Goal: Browse casually: Explore the website without a specific task or goal

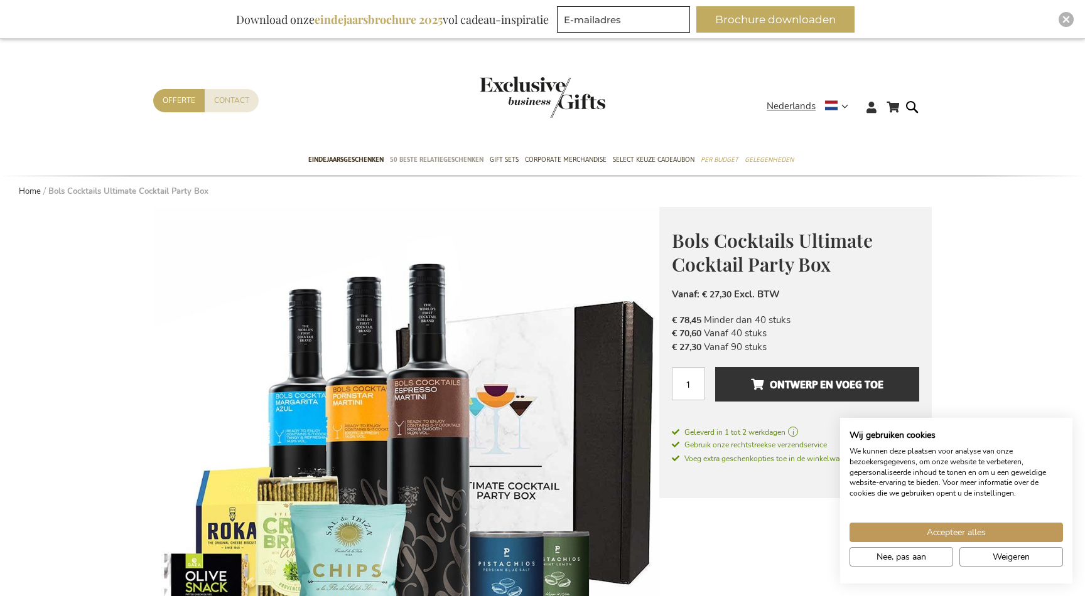
click at [416, 159] on span "50 beste relatiegeschenken" at bounding box center [437, 159] width 94 height 13
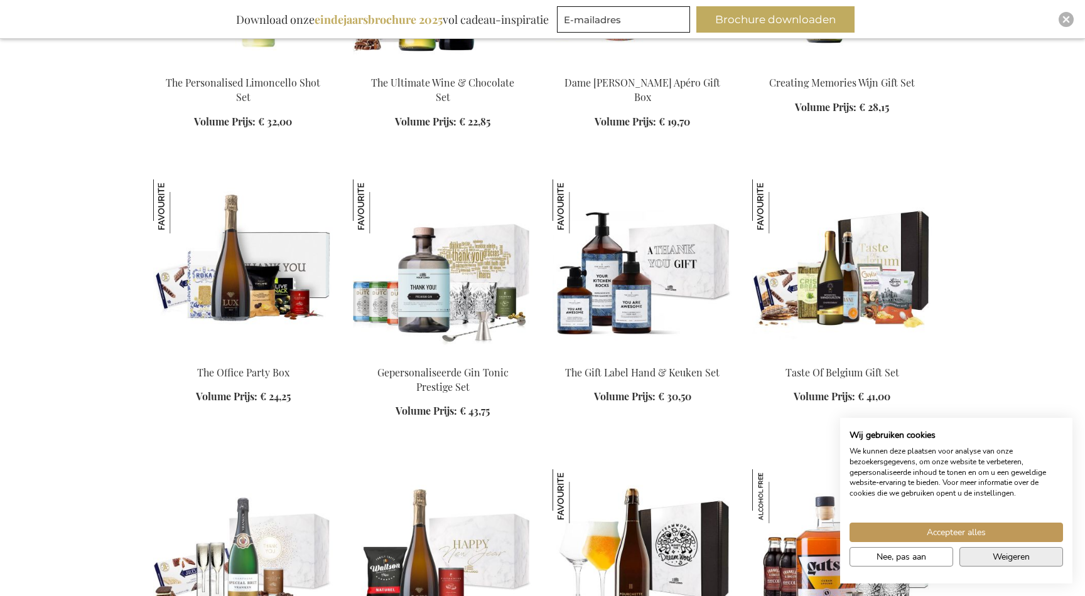
scroll to position [1259, 0]
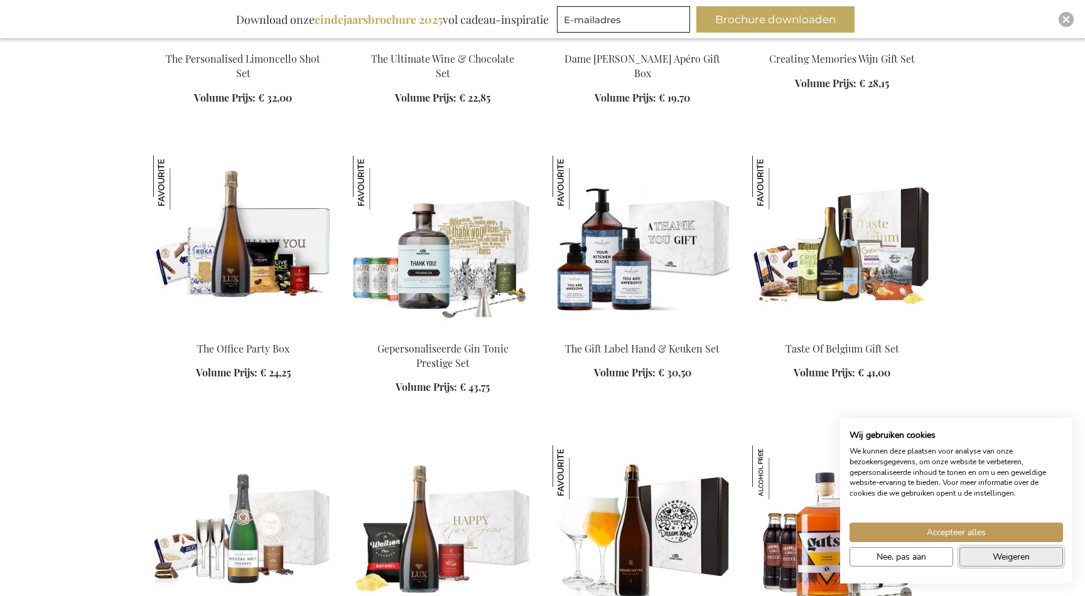
click at [992, 557] on span "Weigeren" at bounding box center [1010, 557] width 37 height 13
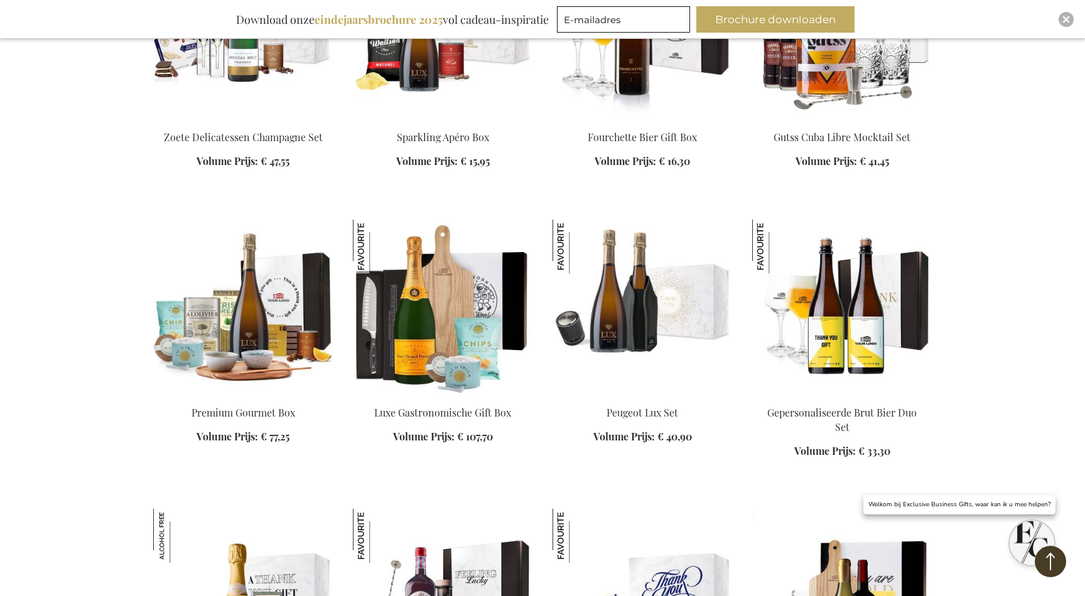
scroll to position [1827, 1]
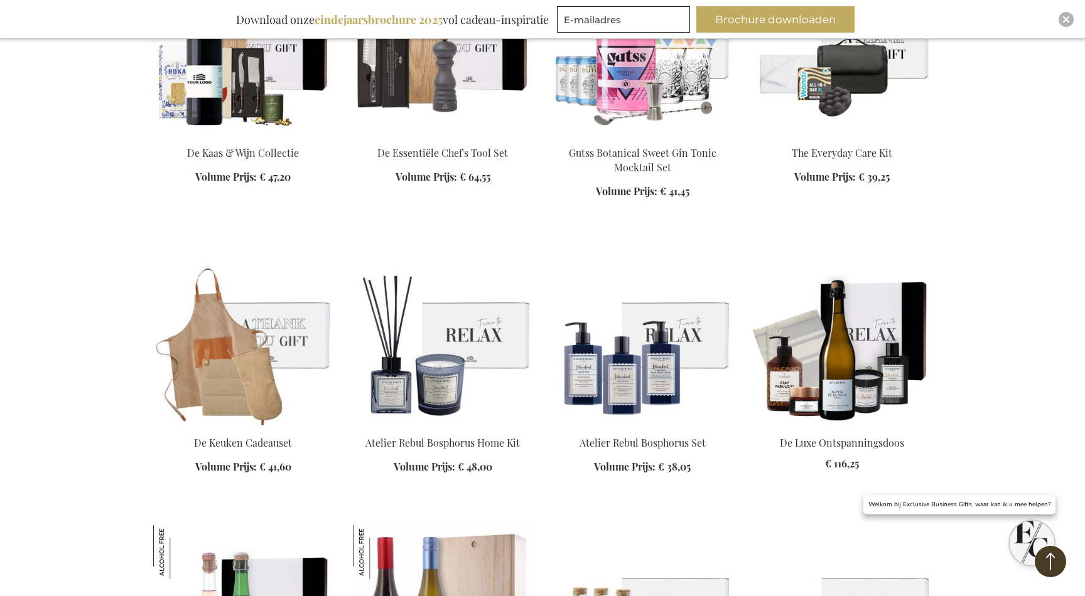
scroll to position [3198, 0]
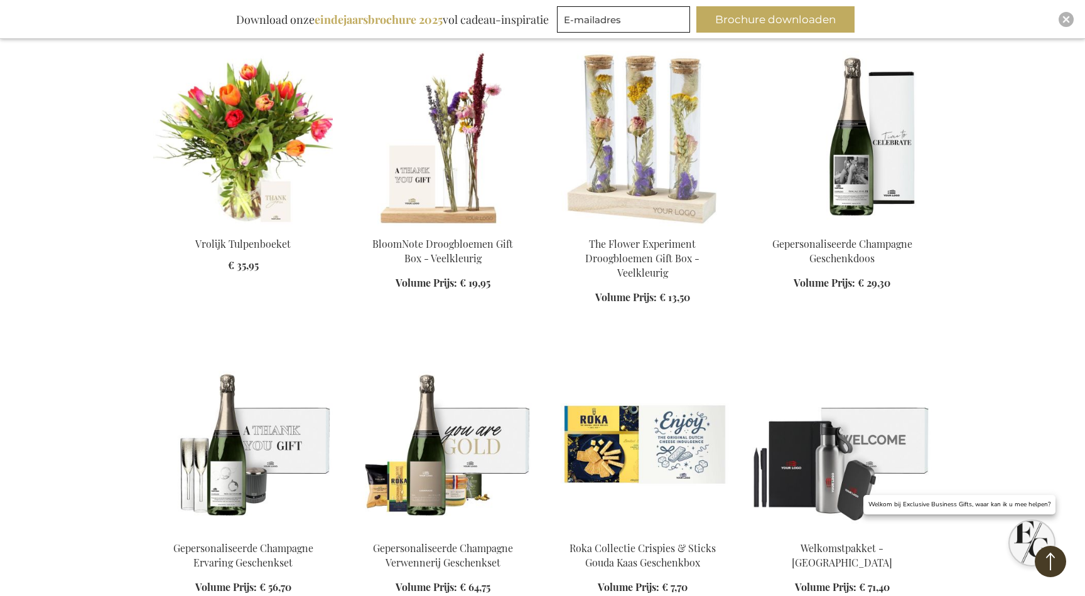
scroll to position [3932, 0]
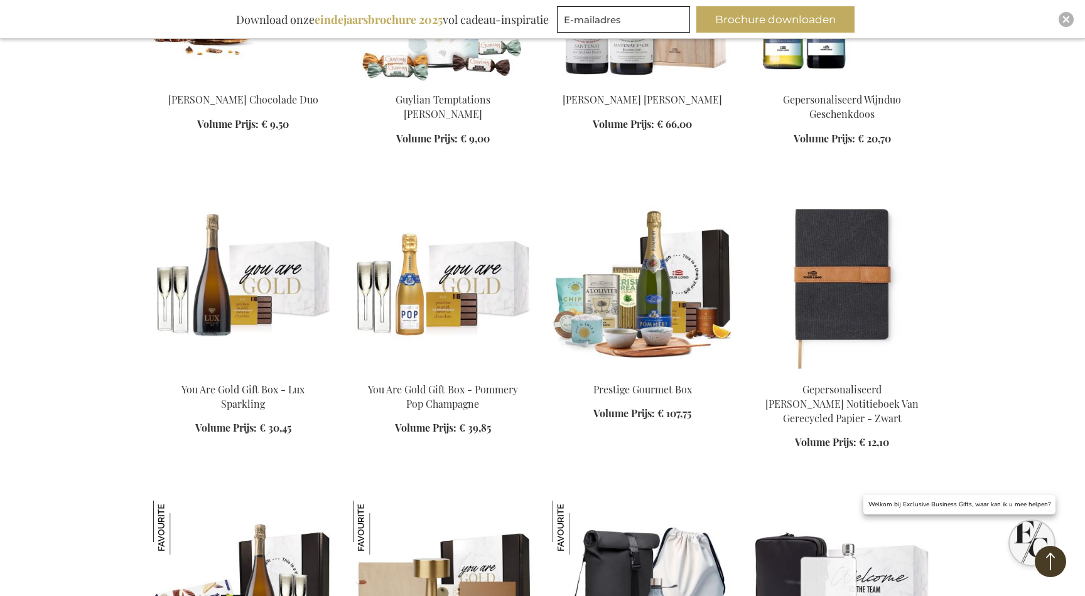
scroll to position [4670, 0]
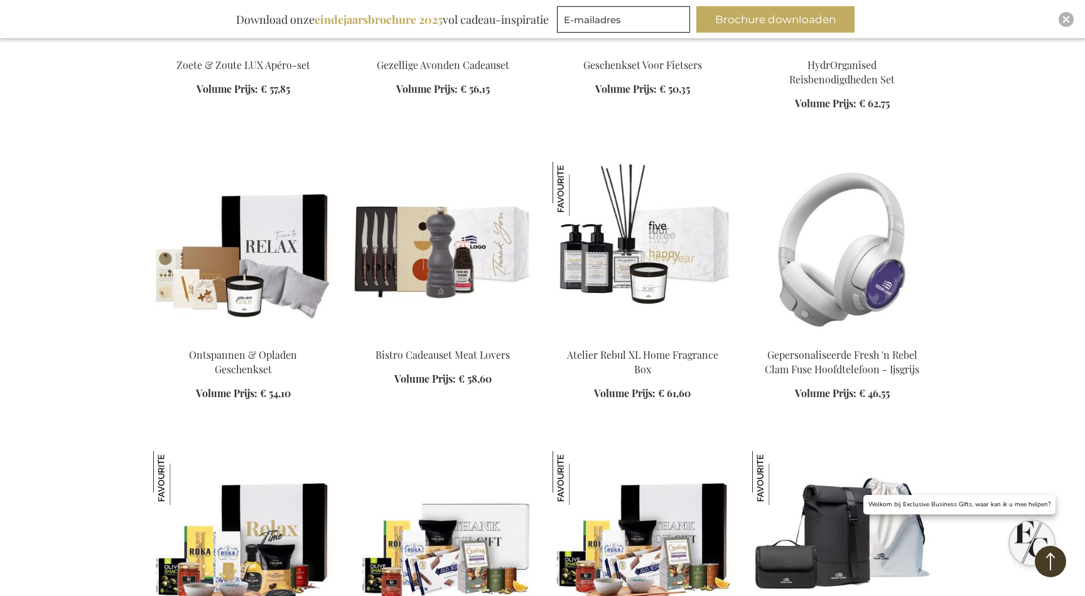
scroll to position [5299, 0]
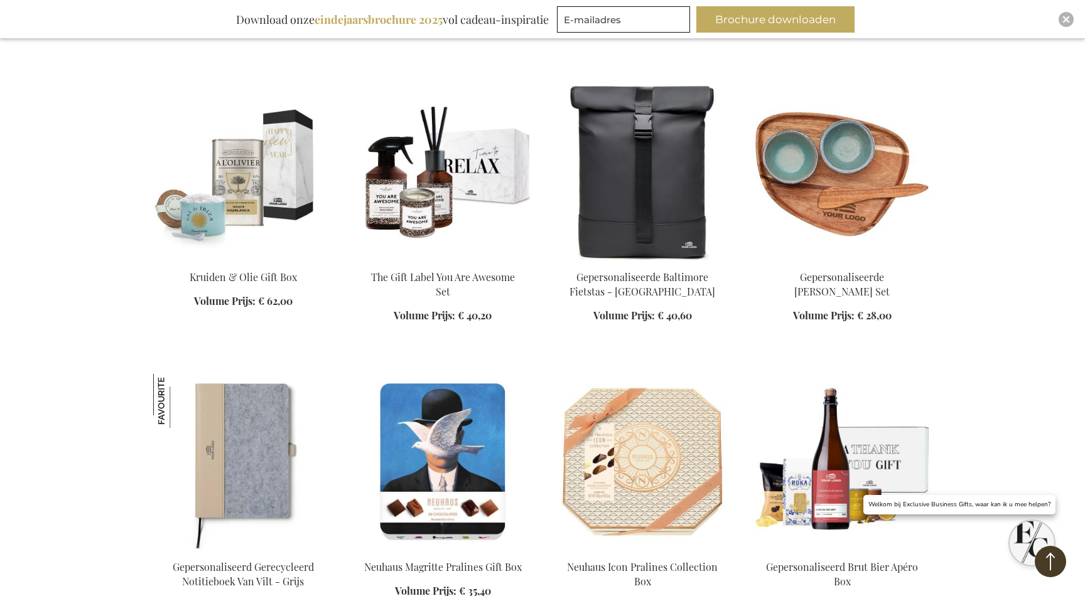
scroll to position [6564, 0]
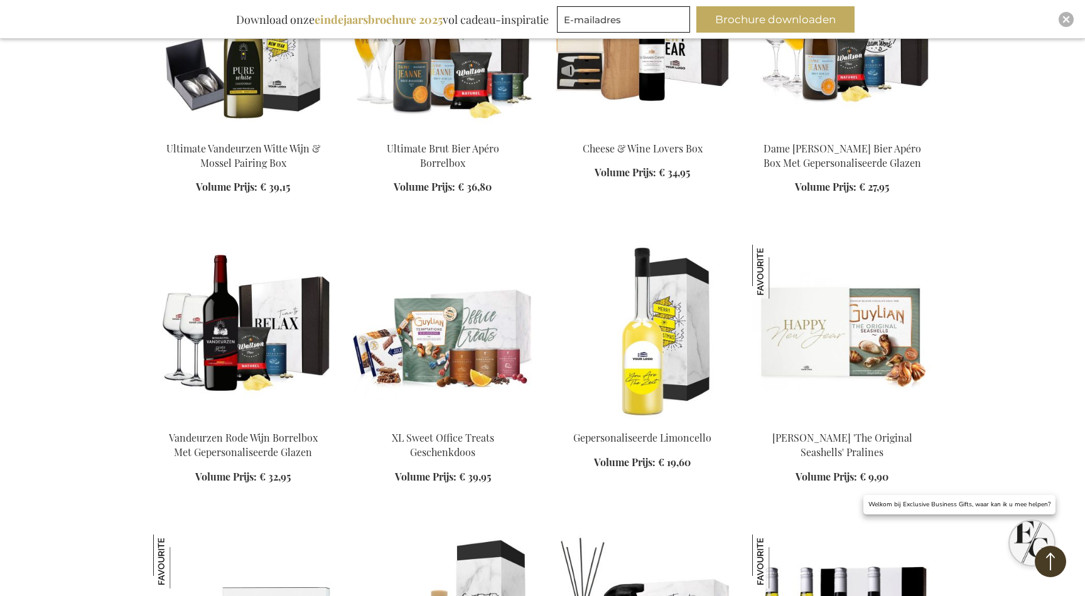
scroll to position [8971, 0]
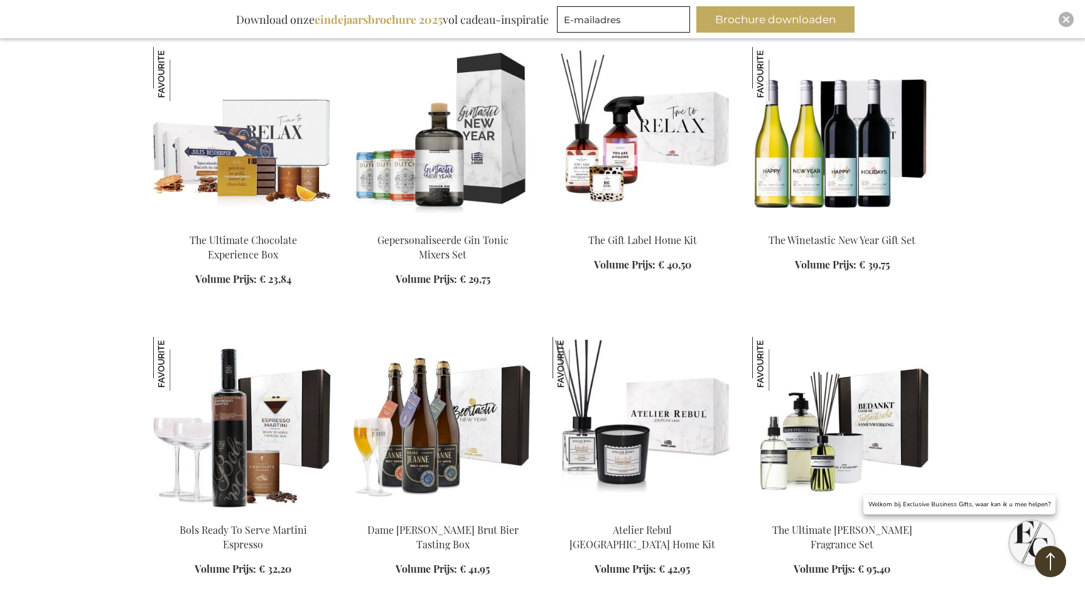
scroll to position [9469, 1]
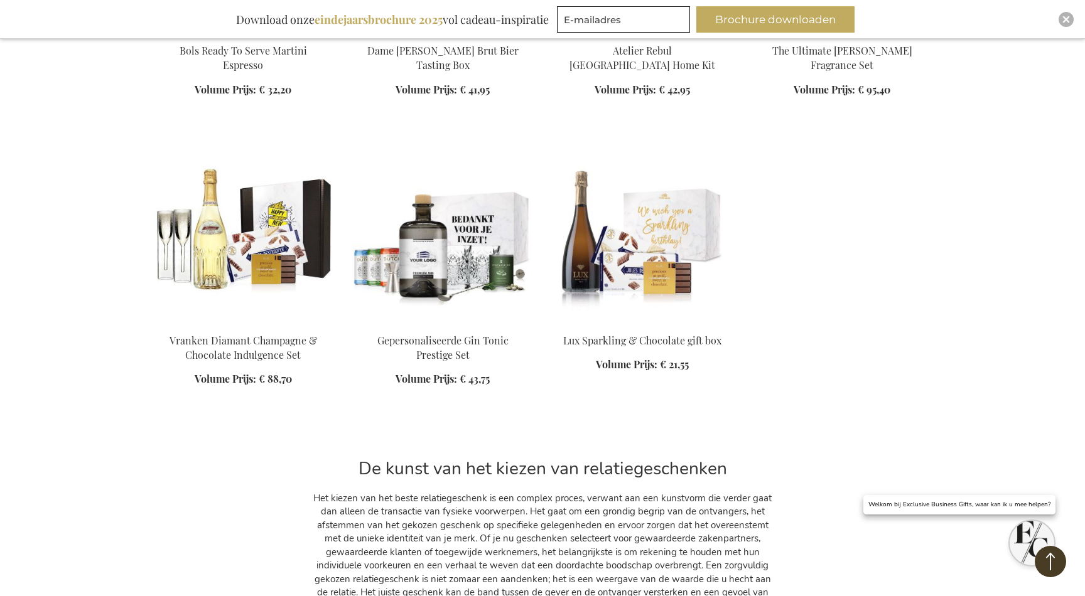
scroll to position [9925, 0]
